Goal: Transaction & Acquisition: Purchase product/service

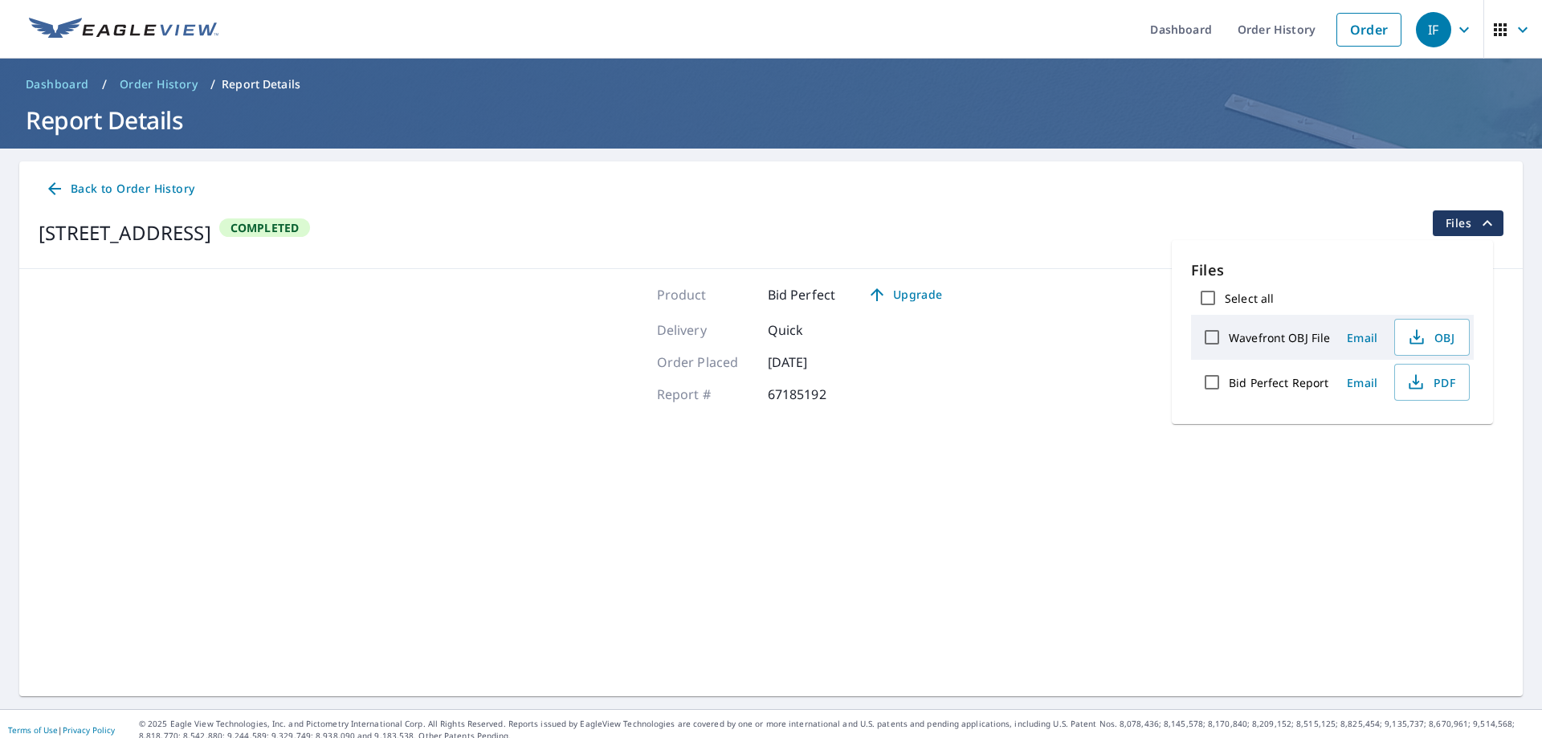
click at [100, 36] on img at bounding box center [124, 30] width 190 height 24
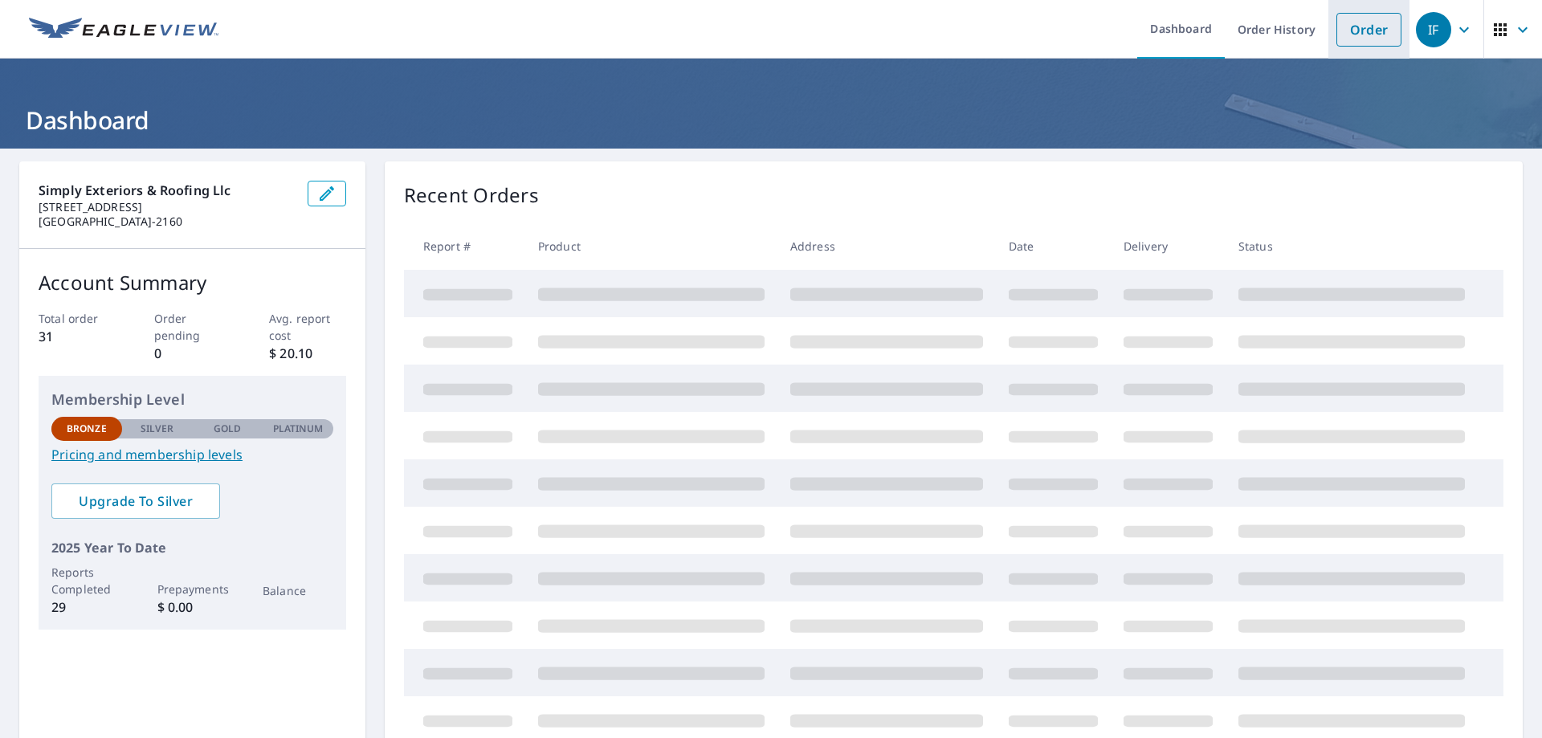
click at [1341, 39] on link "Order" at bounding box center [1369, 30] width 65 height 34
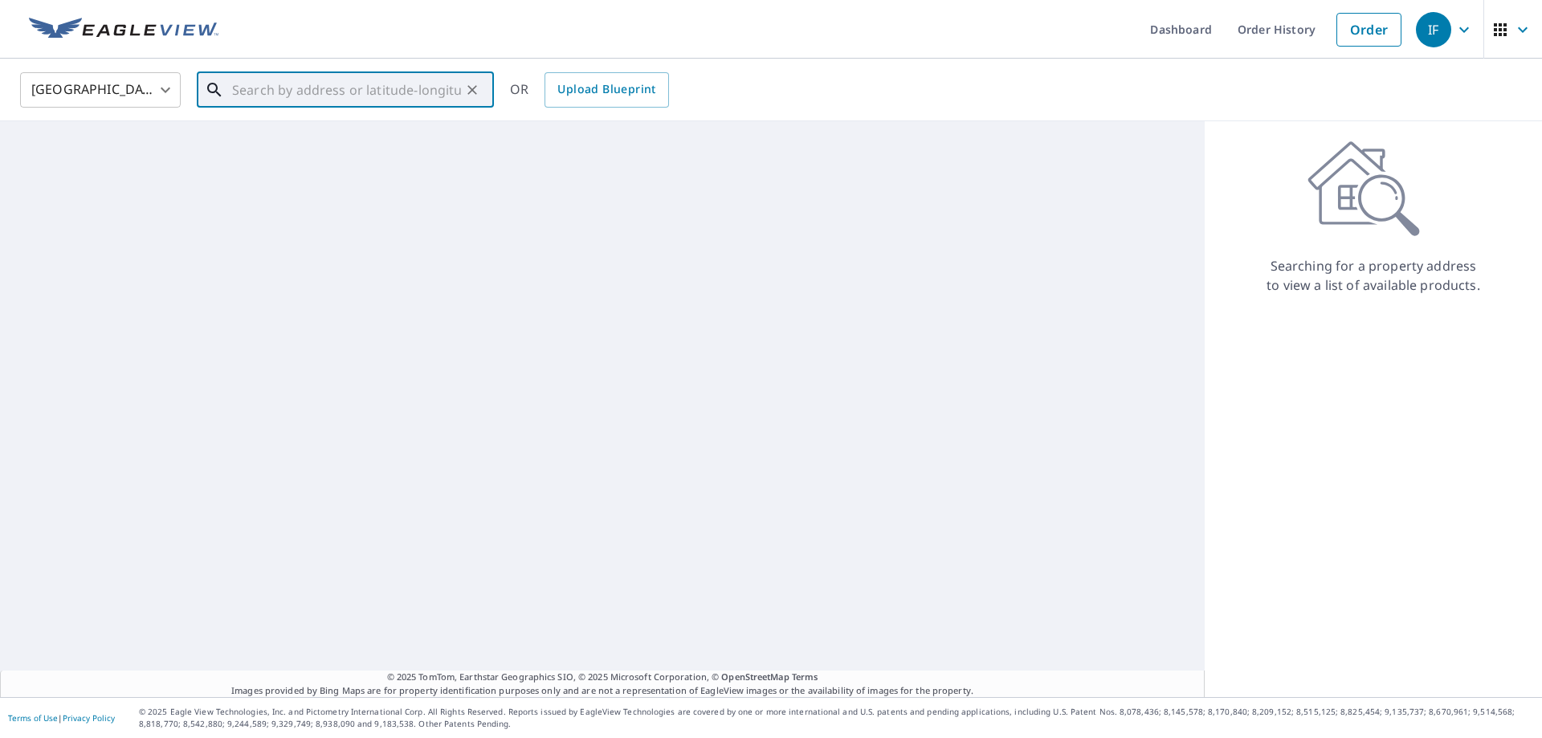
click at [264, 88] on input "text" at bounding box center [346, 89] width 229 height 45
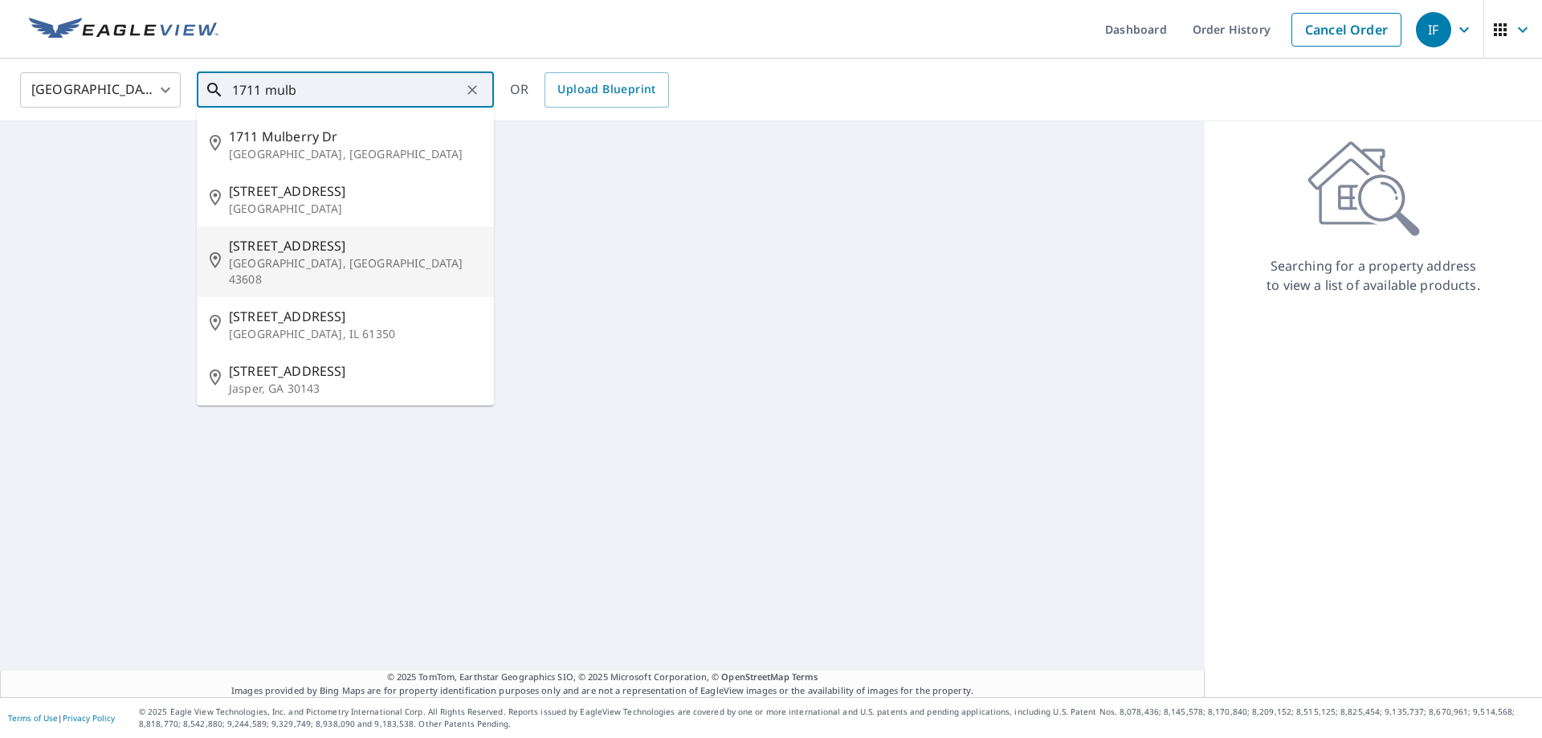
click at [271, 252] on span "[STREET_ADDRESS]" at bounding box center [355, 245] width 252 height 19
type input "[STREET_ADDRESS]"
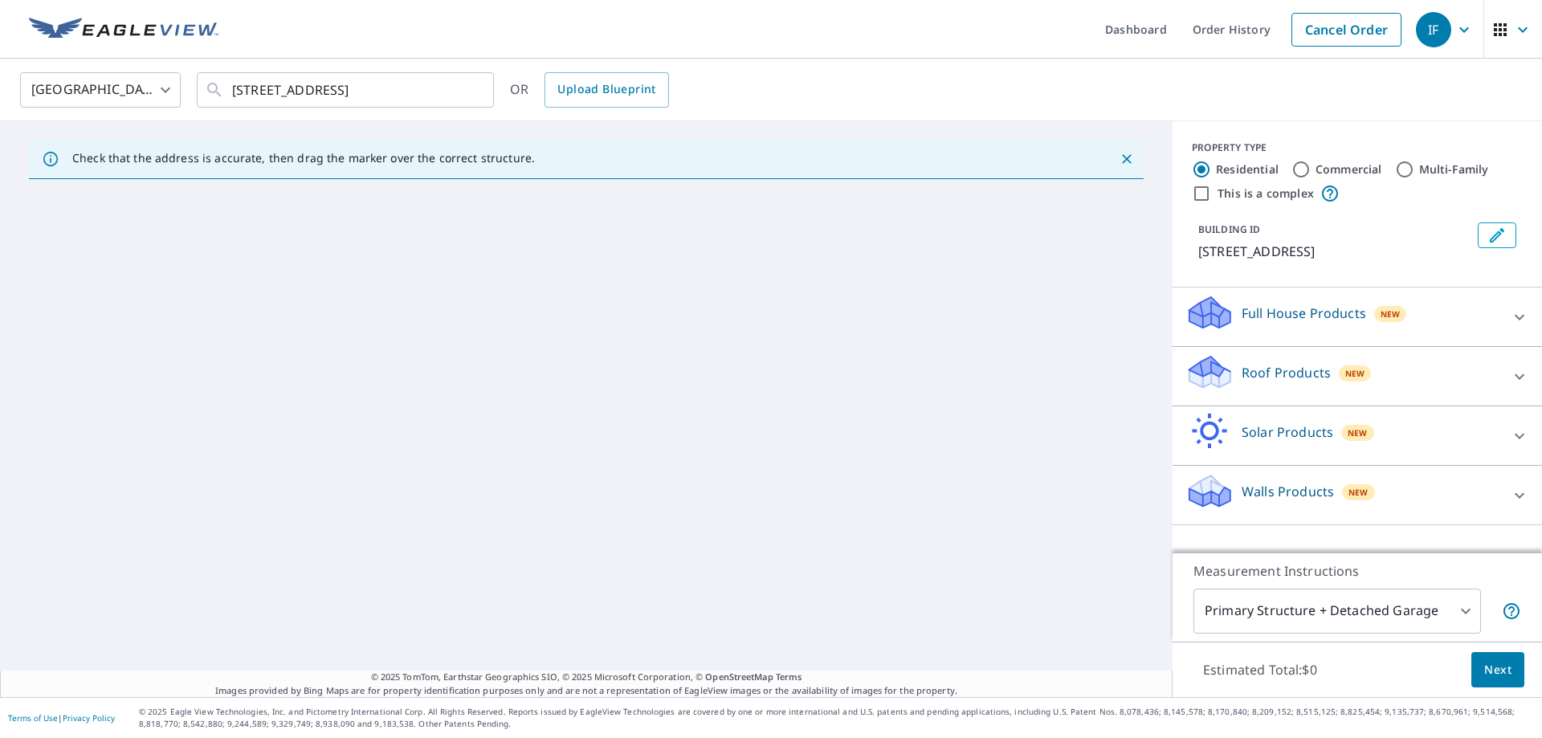
click at [1396, 365] on div "Roof Products New" at bounding box center [1343, 376] width 315 height 46
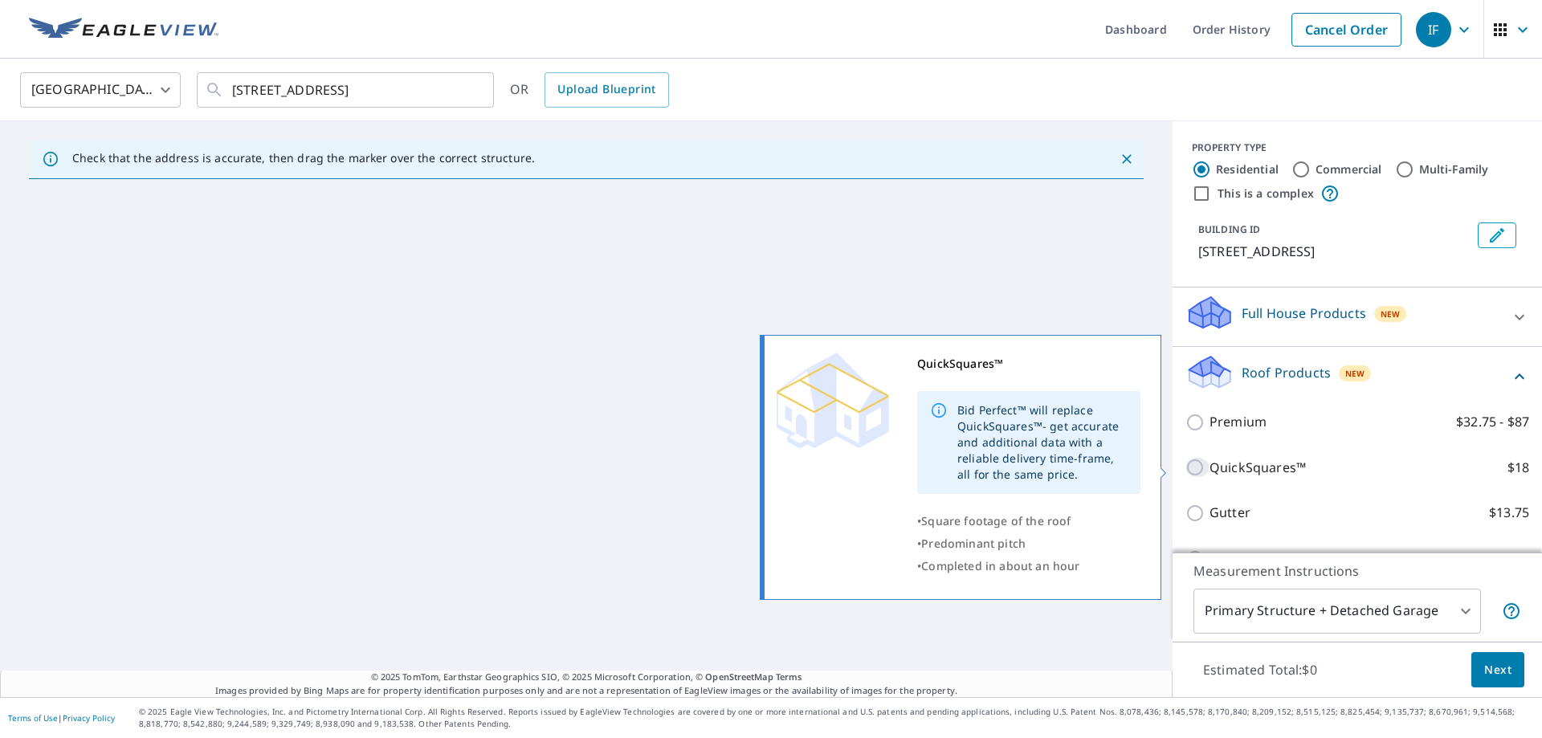
click at [1188, 464] on input "QuickSquares™ $18" at bounding box center [1198, 467] width 24 height 19
checkbox input "true"
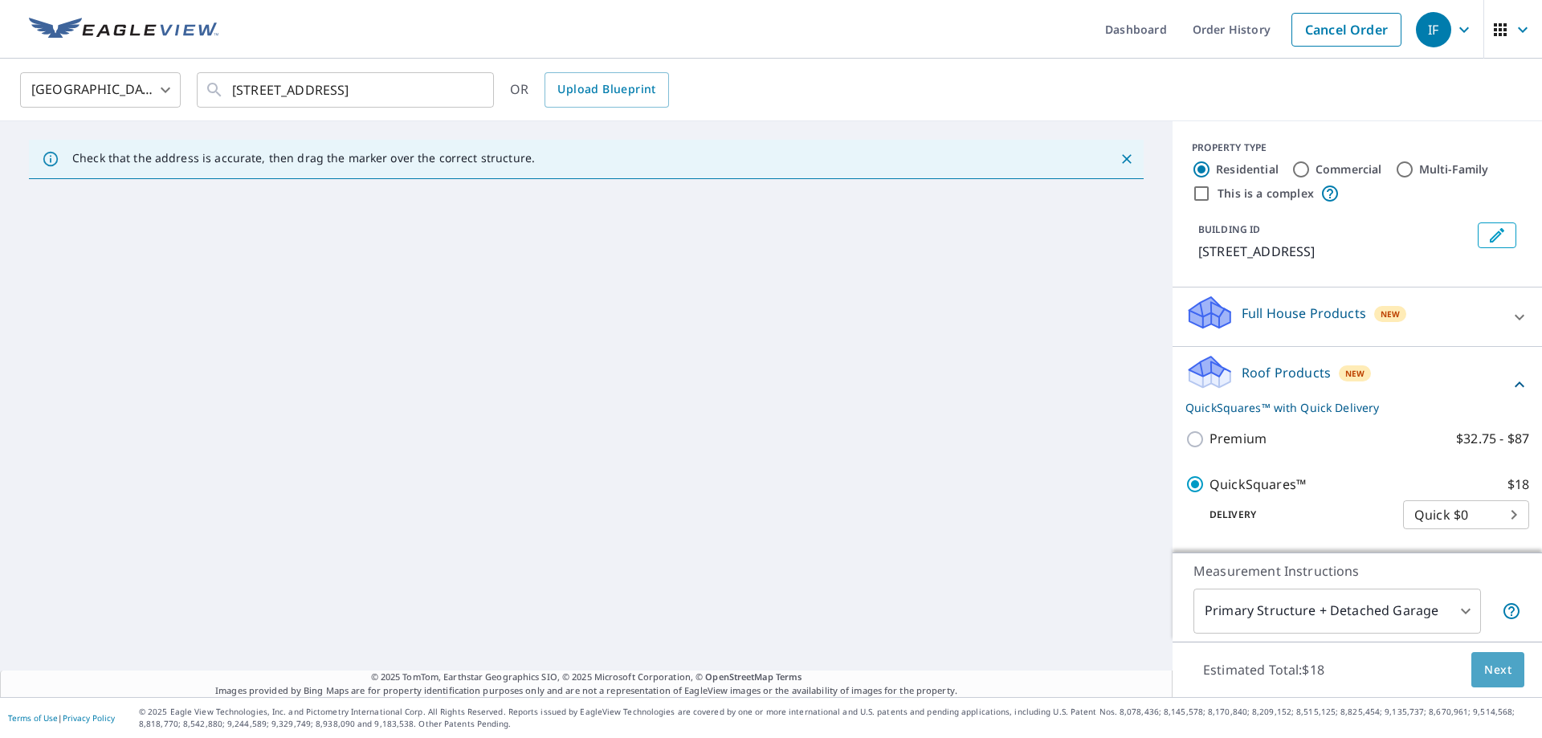
click at [1472, 671] on button "Next" at bounding box center [1498, 670] width 53 height 36
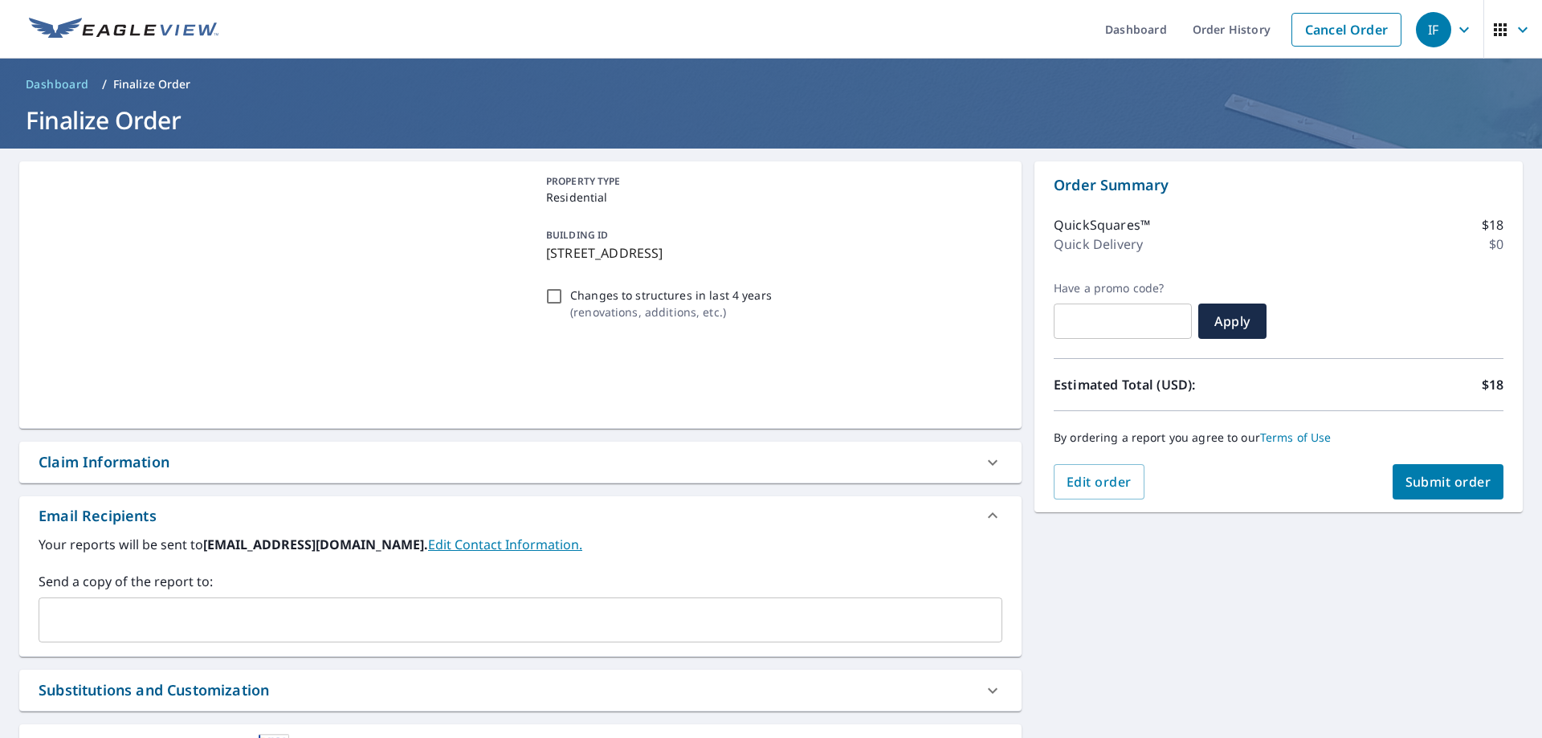
click at [1431, 480] on span "Submit order" at bounding box center [1449, 482] width 86 height 18
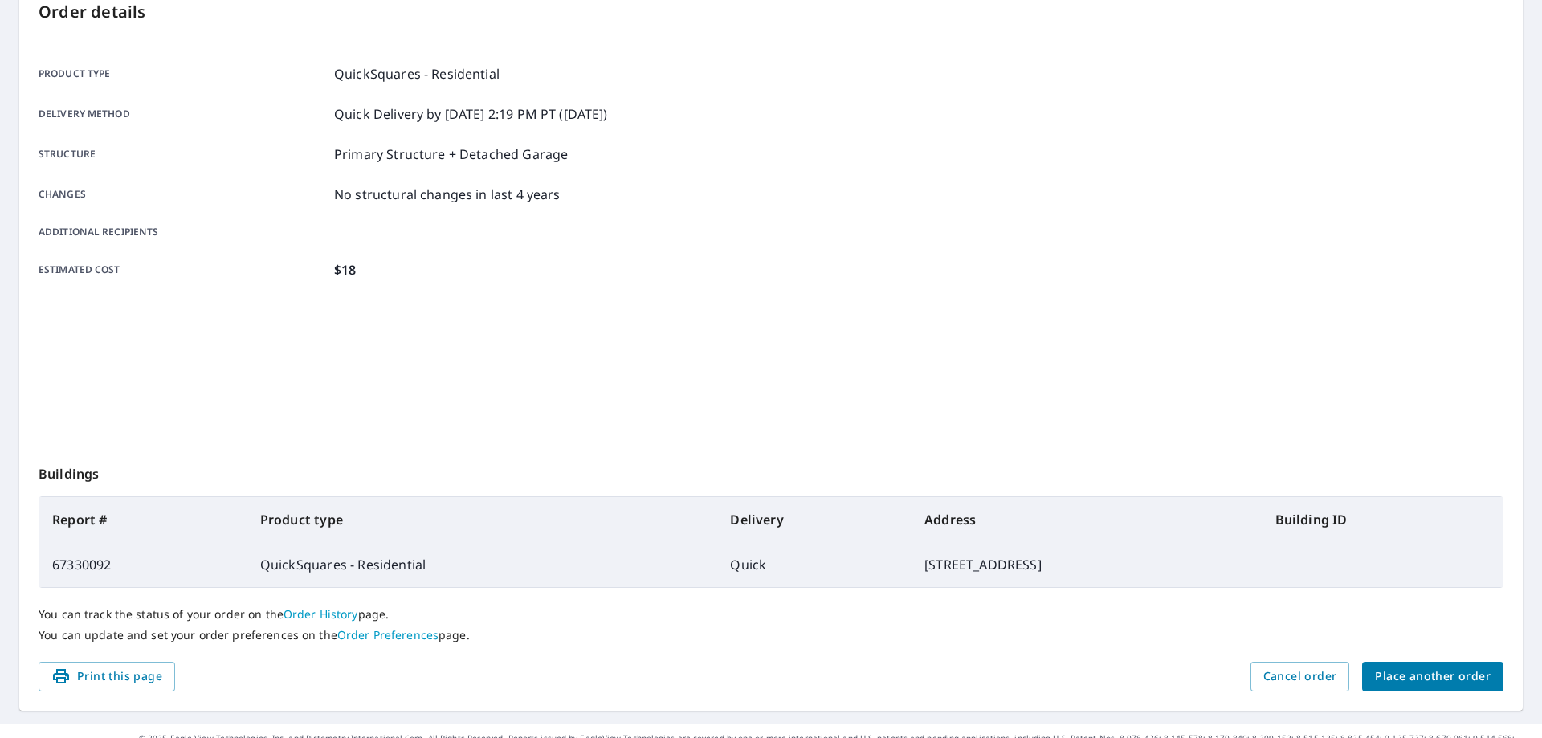
scroll to position [207, 0]
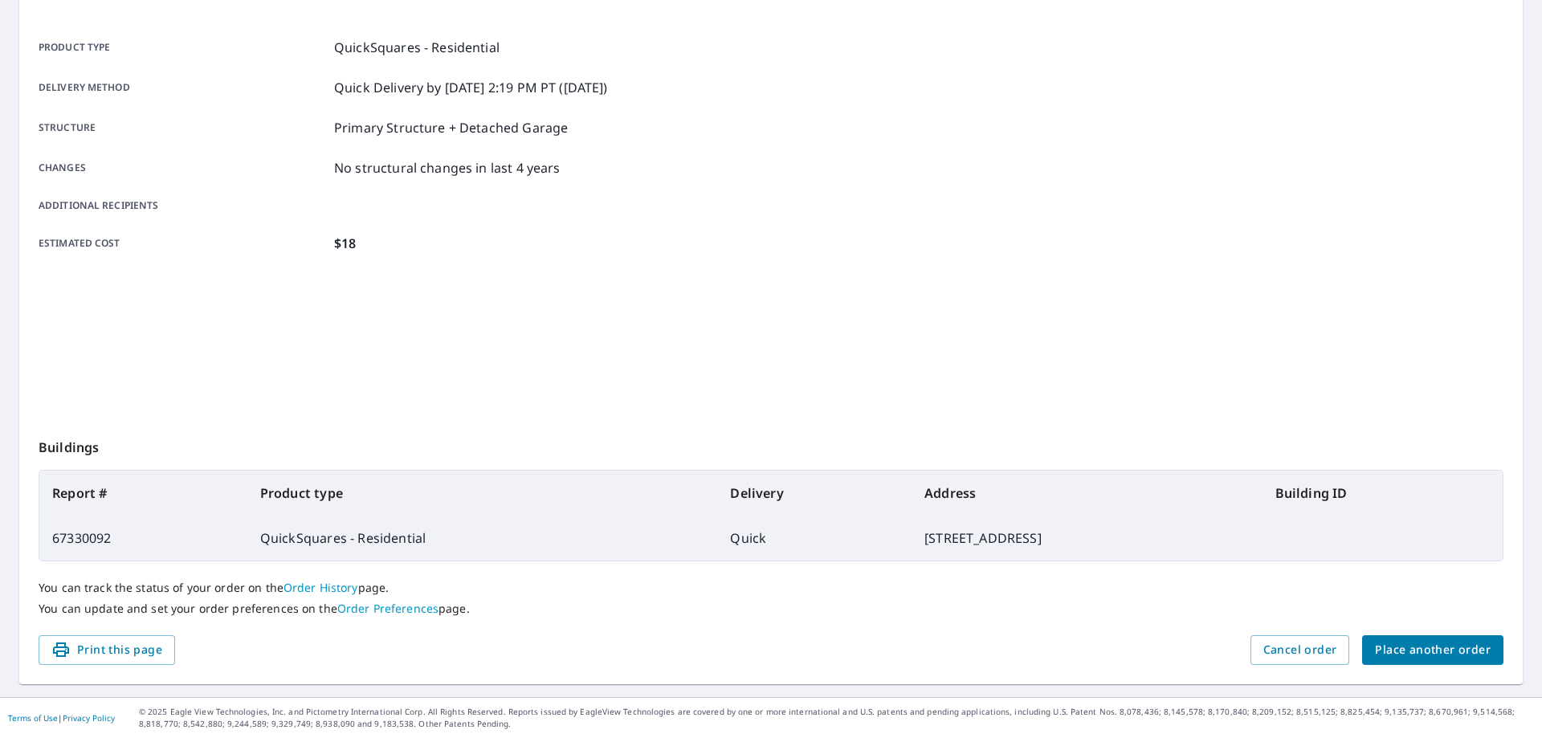
drag, startPoint x: 1009, startPoint y: 533, endPoint x: 794, endPoint y: 540, distance: 215.4
click at [912, 540] on td "[STREET_ADDRESS]" at bounding box center [1087, 538] width 351 height 45
copy td "[STREET_ADDRESS]"
